Goal: Task Accomplishment & Management: Manage account settings

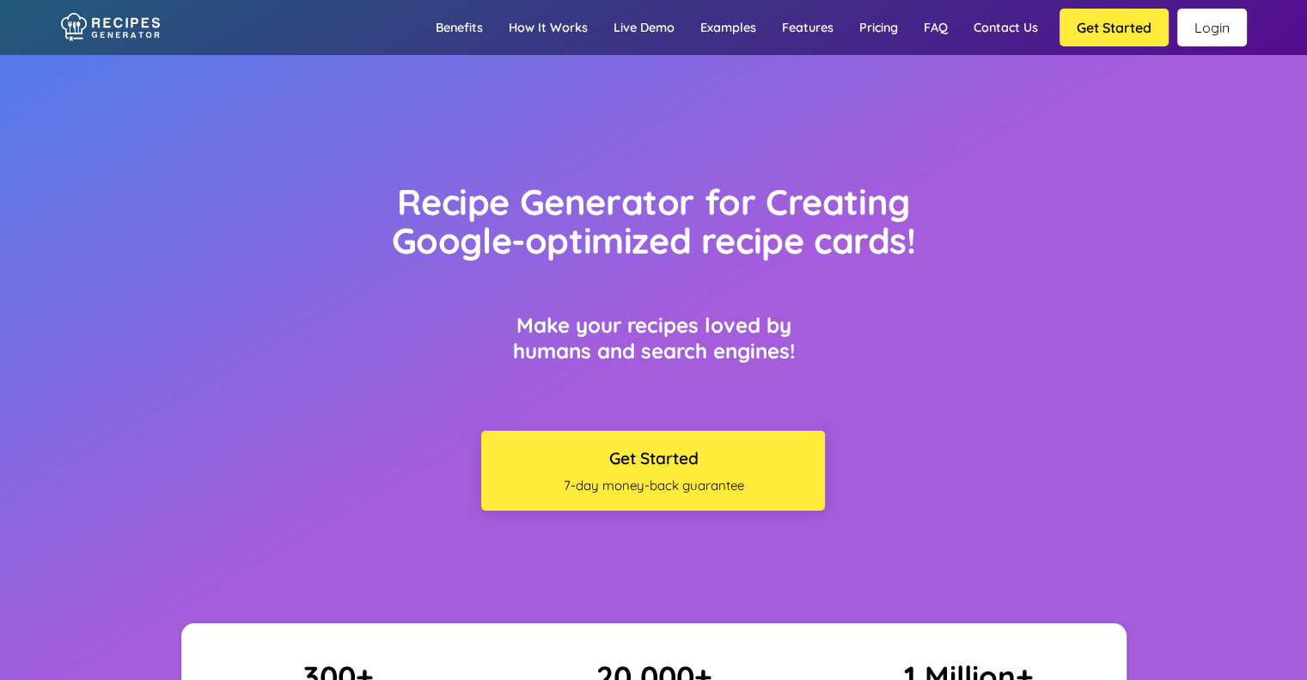
click at [1214, 41] on link "Login" at bounding box center [1212, 28] width 70 height 38
click at [1223, 23] on link "Login" at bounding box center [1212, 28] width 70 height 38
click at [1201, 31] on link "Login" at bounding box center [1212, 28] width 70 height 38
click at [1216, 17] on link "Login" at bounding box center [1212, 28] width 70 height 38
